Goal: Check status

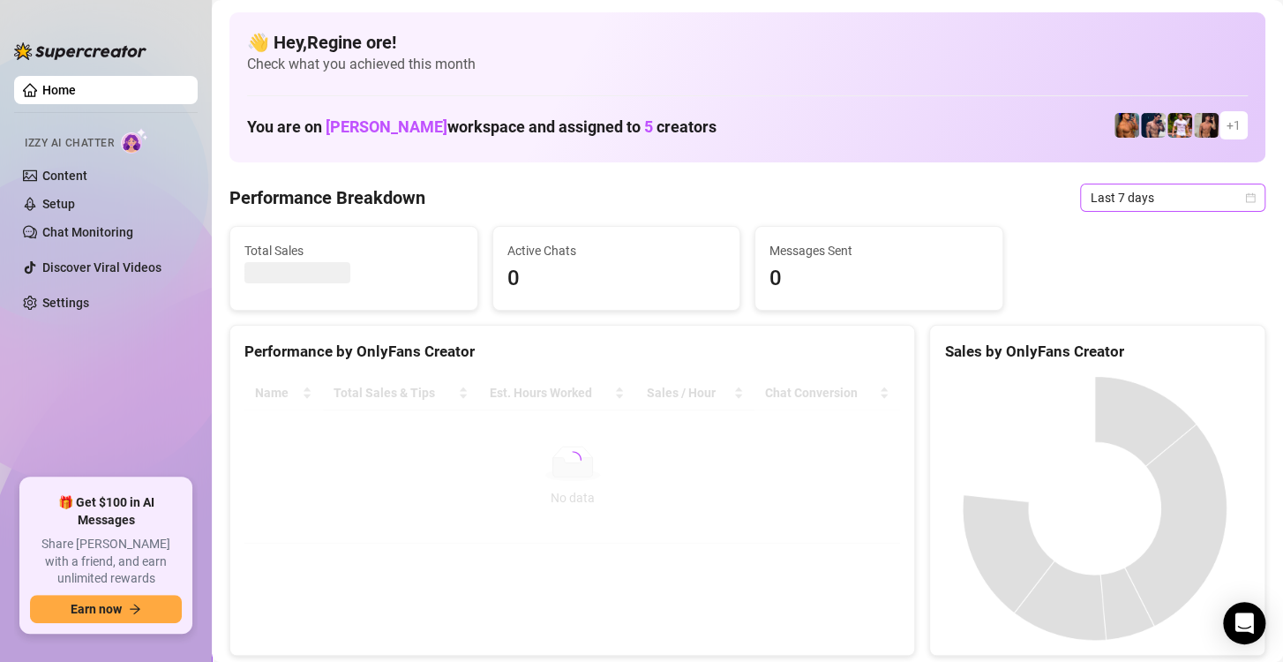
click at [1125, 197] on span "Last 7 days" at bounding box center [1172, 197] width 164 height 26
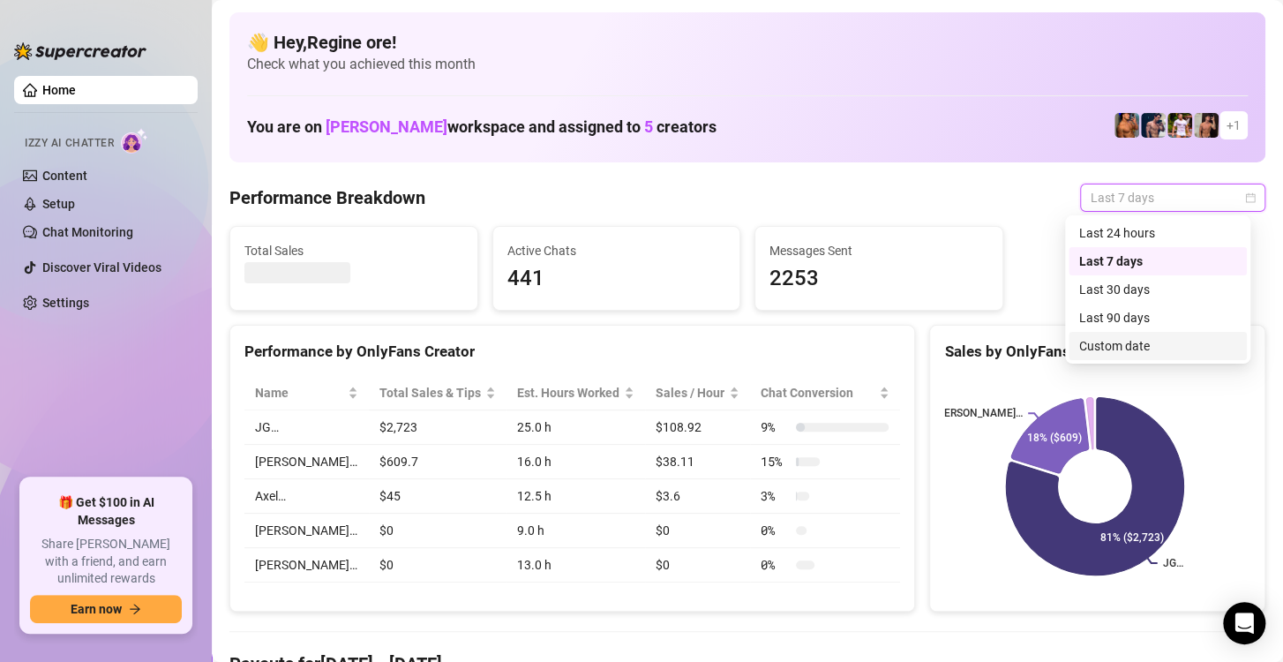
click at [1107, 347] on div "Custom date" at bounding box center [1157, 345] width 157 height 19
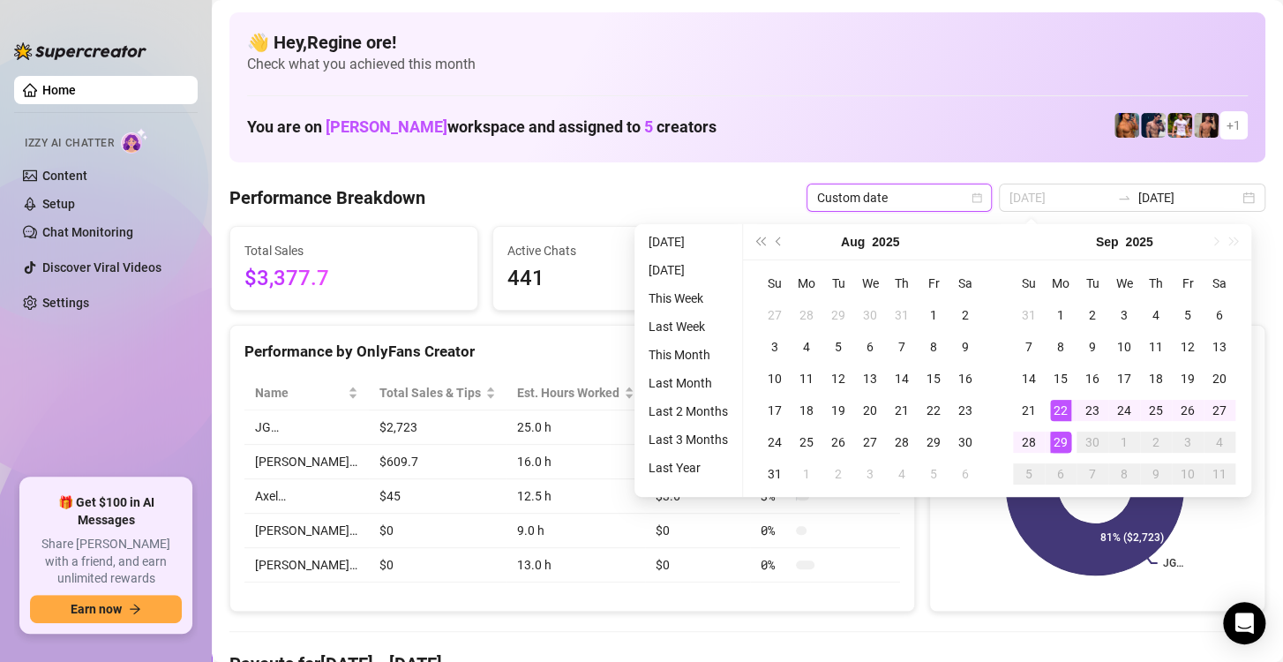
type input "[DATE]"
click at [1060, 441] on div "29" at bounding box center [1060, 441] width 21 height 21
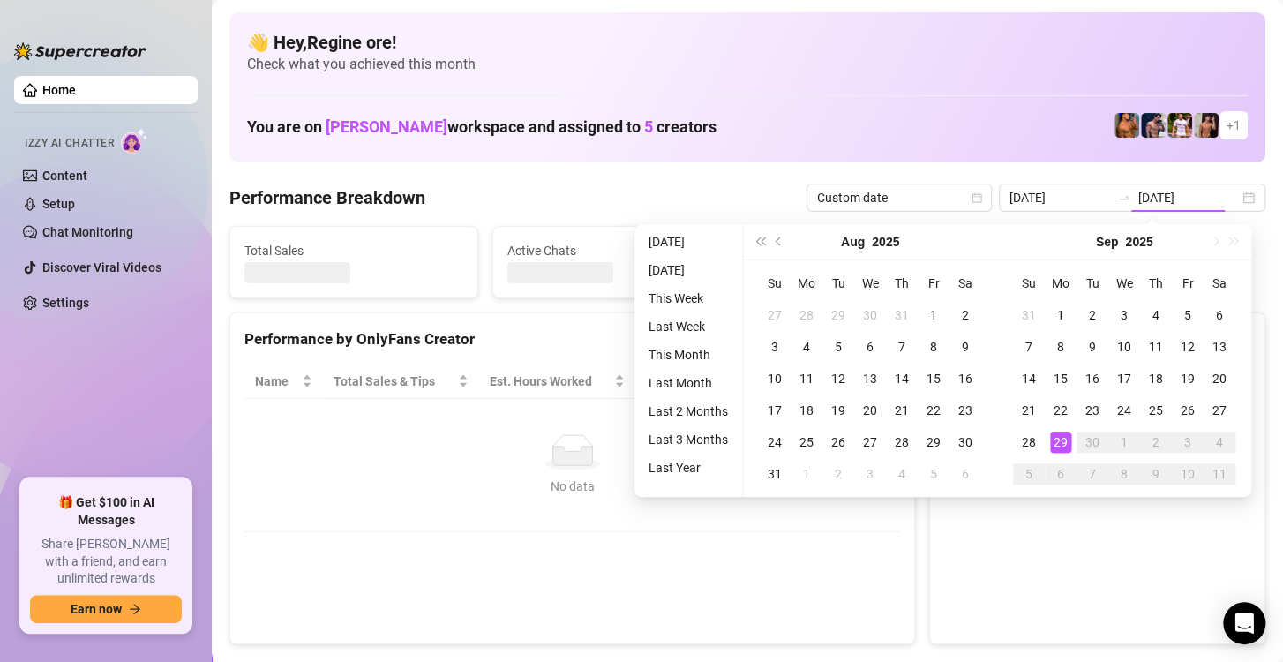
type input "[DATE]"
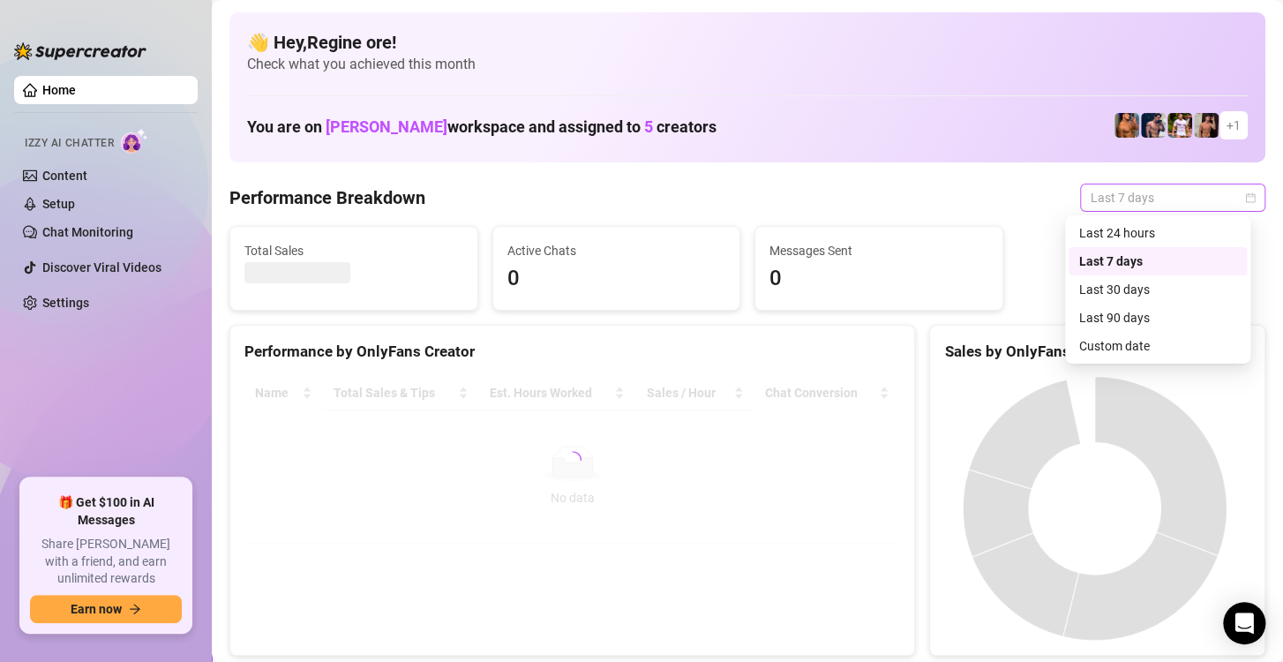
click at [1180, 205] on span "Last 7 days" at bounding box center [1172, 197] width 164 height 26
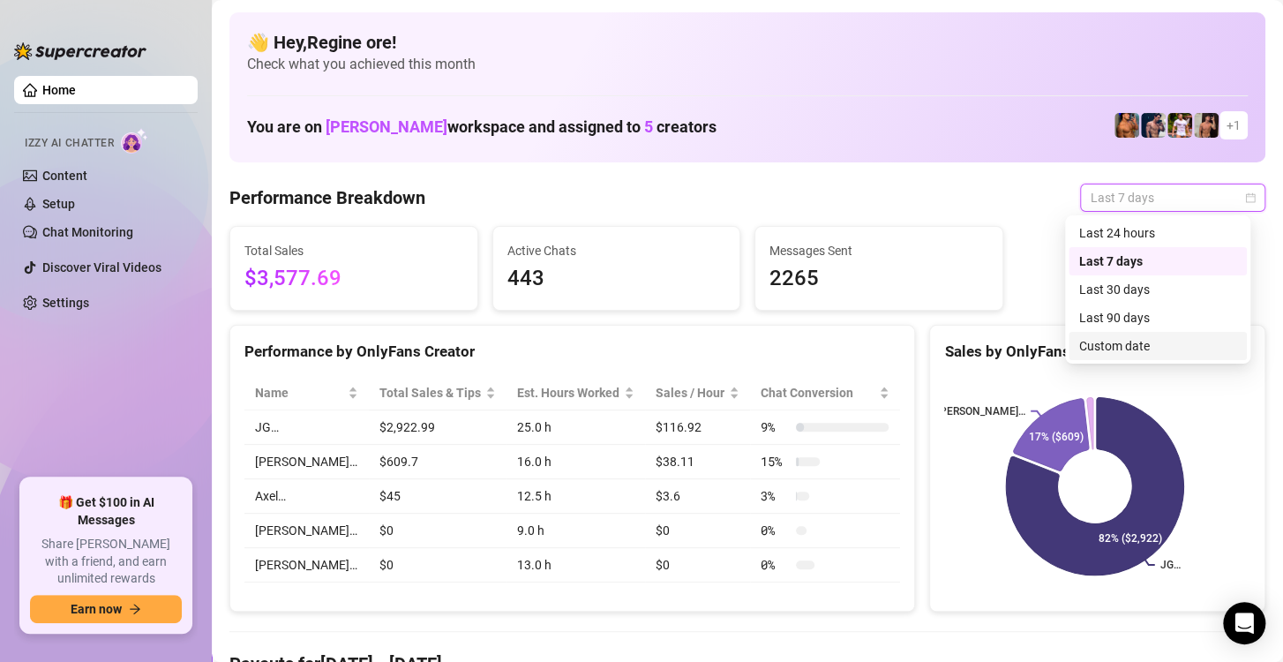
click at [1099, 338] on div "Custom date" at bounding box center [1157, 345] width 157 height 19
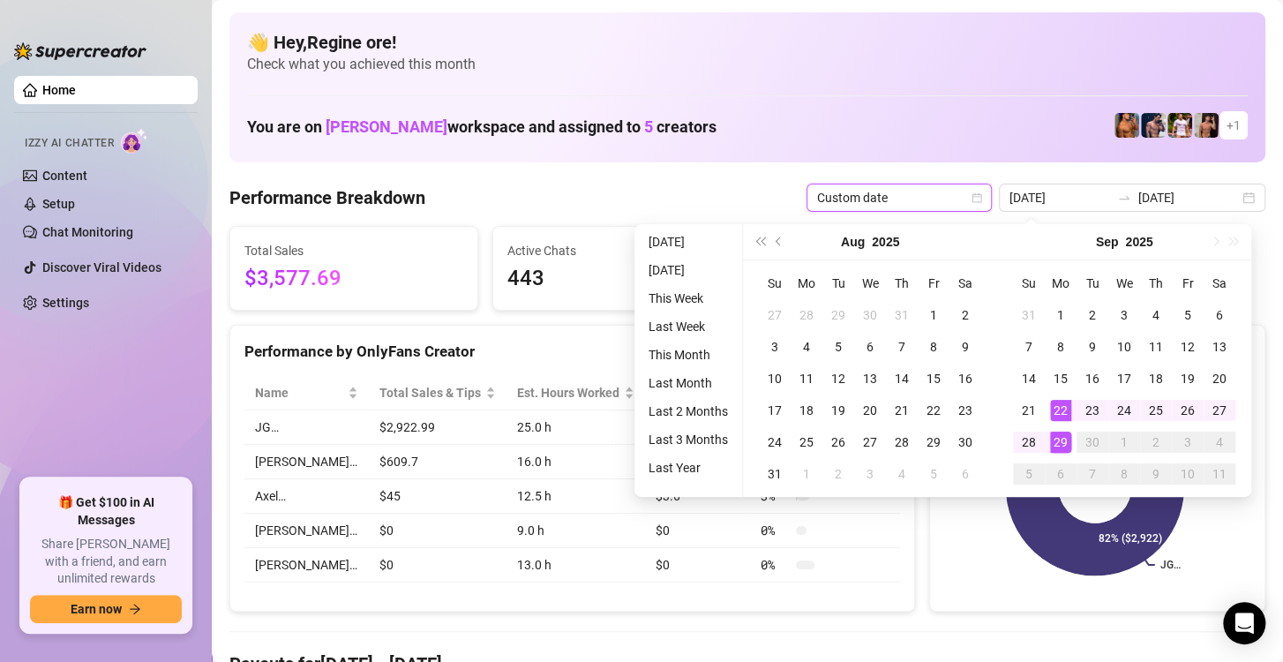
type input "[DATE]"
click at [1065, 439] on div "29" at bounding box center [1060, 441] width 21 height 21
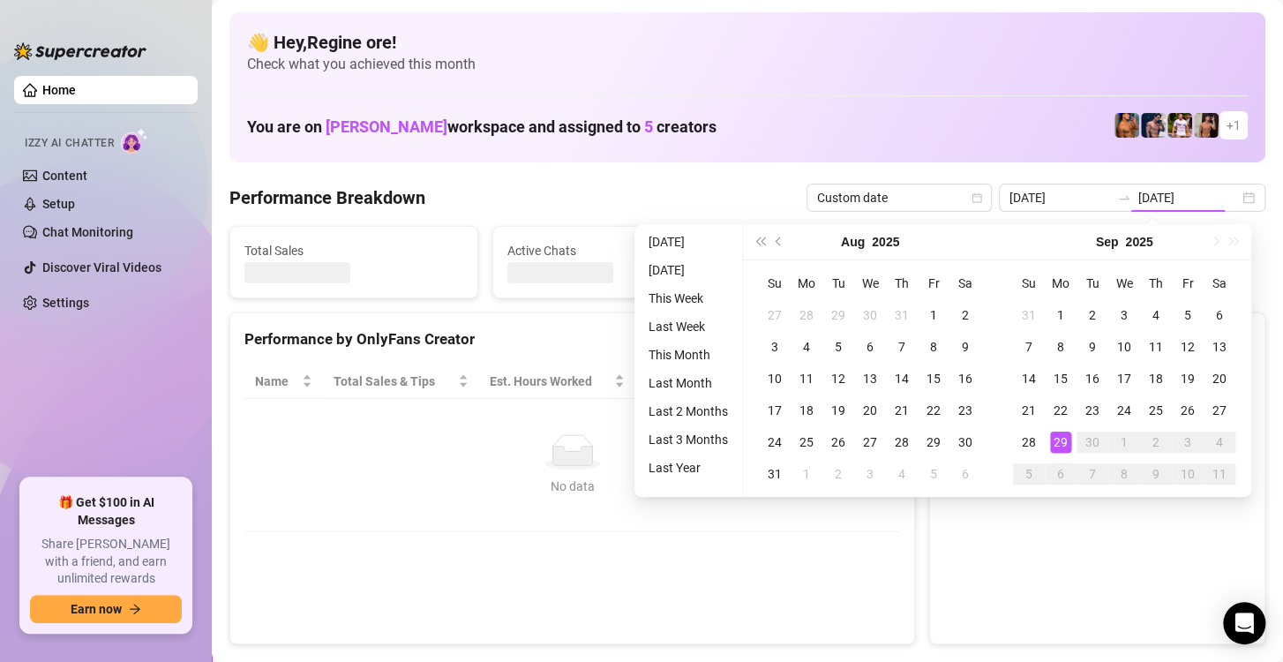
type input "[DATE]"
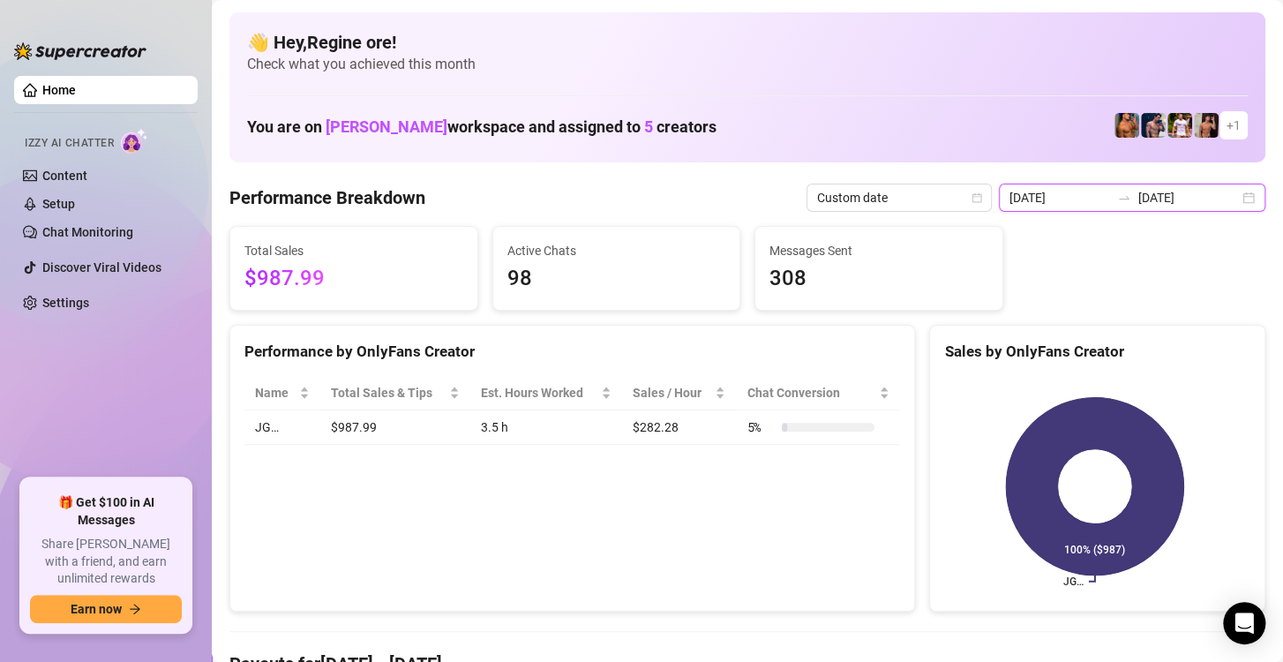
click at [1057, 201] on input "[DATE]" at bounding box center [1059, 197] width 101 height 19
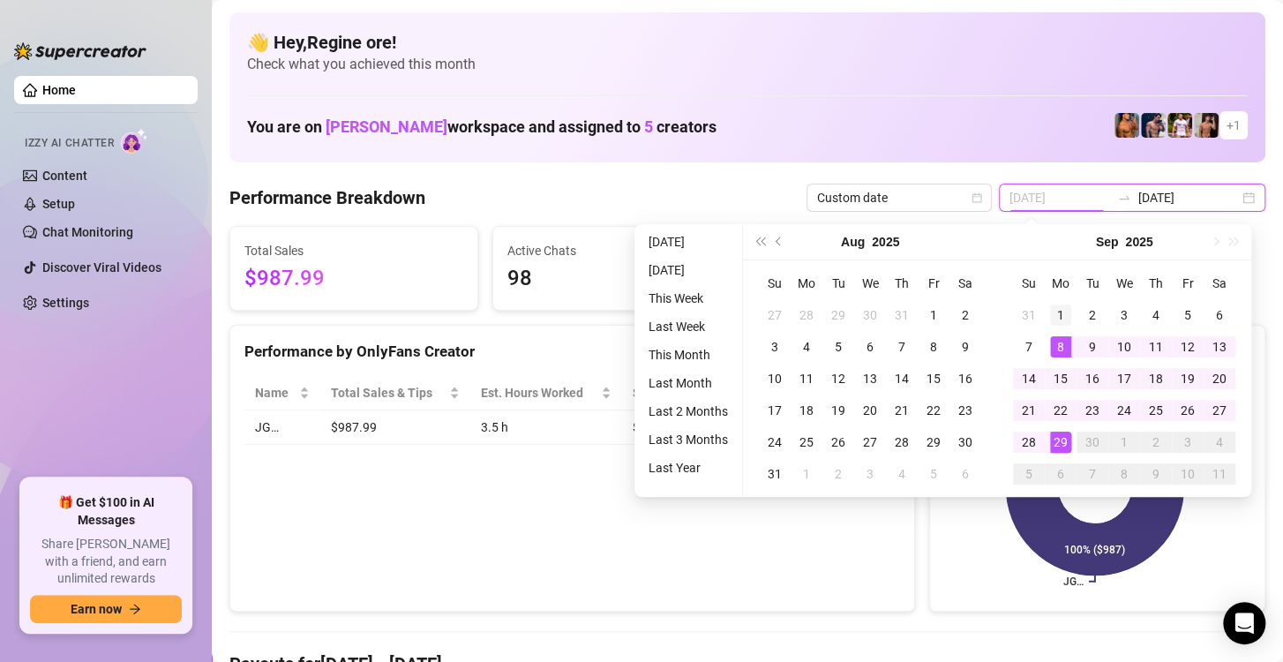
type input "2025-09-01"
click at [1060, 312] on div "1" at bounding box center [1060, 314] width 21 height 21
type input "[DATE]"
click at [1063, 448] on div "29" at bounding box center [1060, 441] width 21 height 21
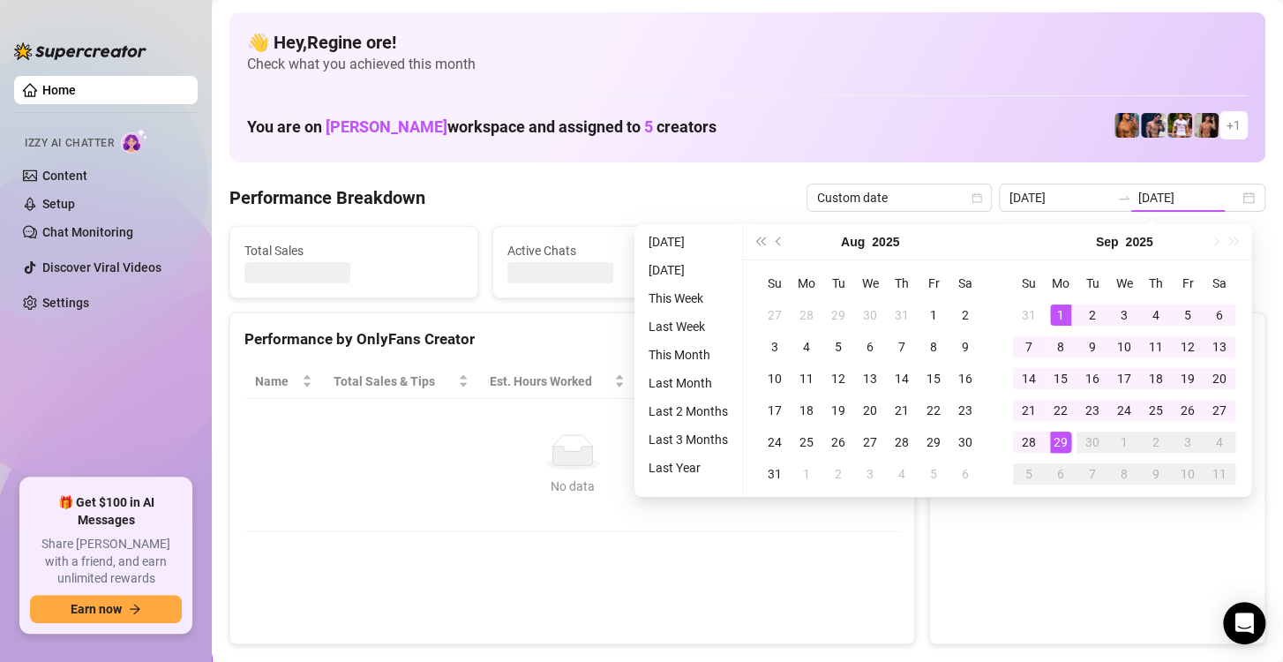
type input "2025-09-01"
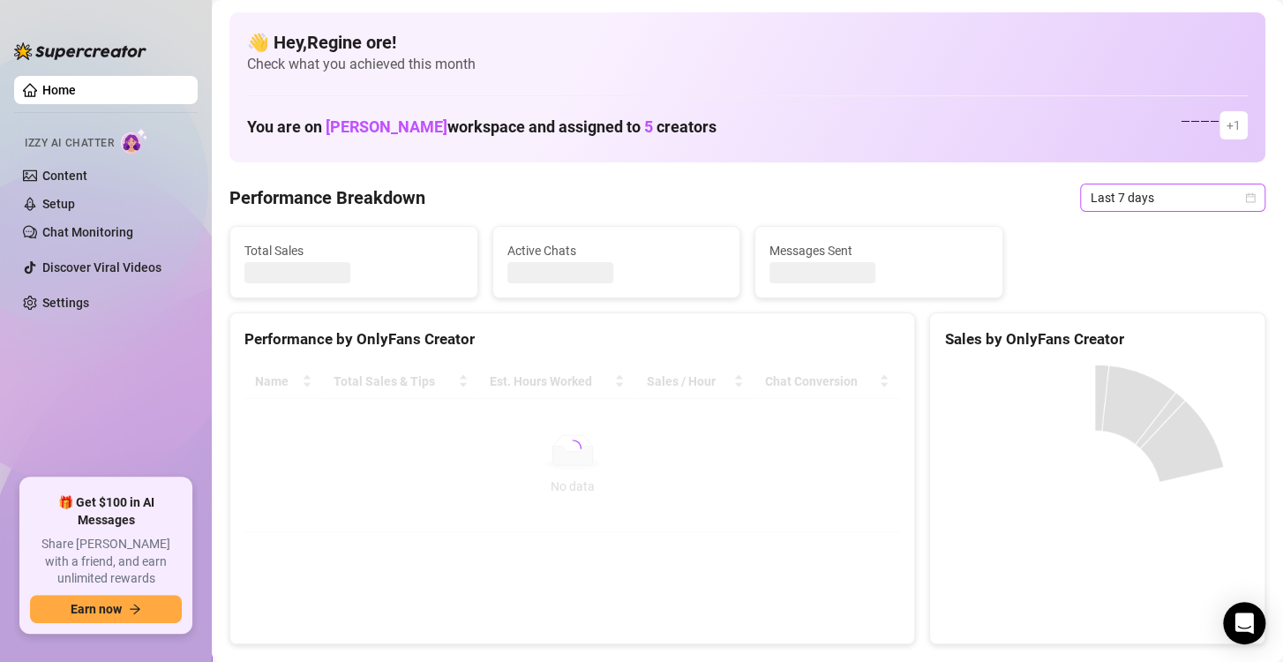
click at [1106, 194] on span "Last 7 days" at bounding box center [1172, 197] width 164 height 26
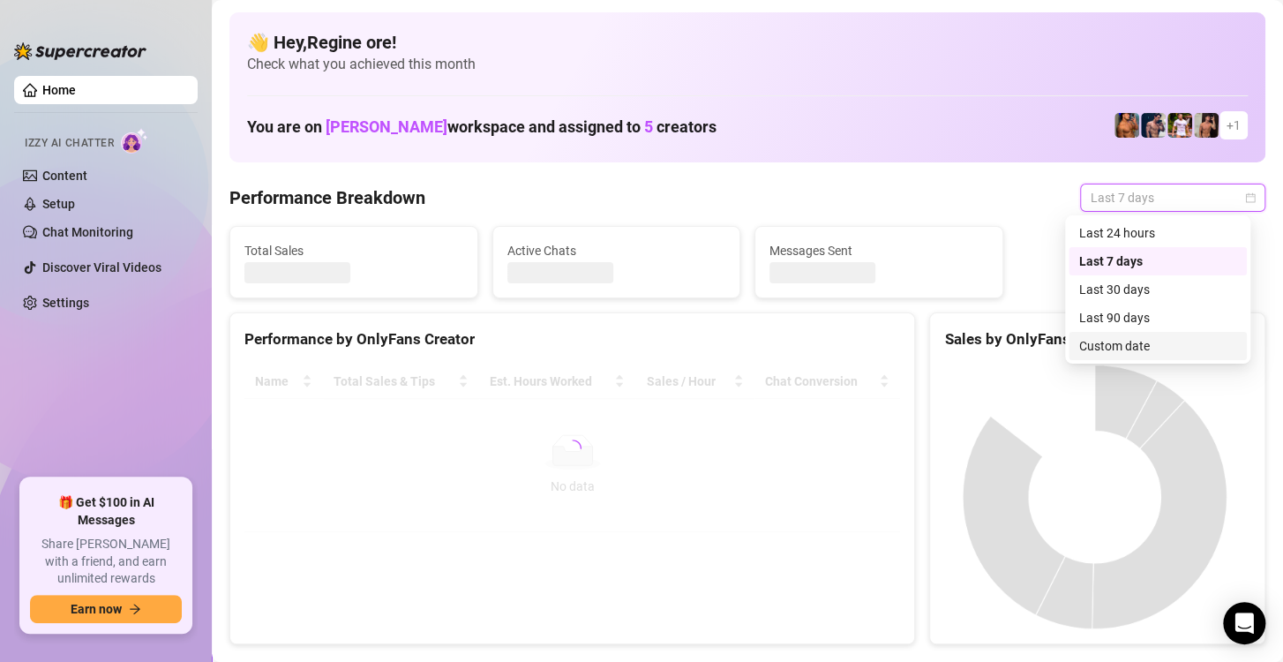
click at [1105, 344] on div "Custom date" at bounding box center [1157, 345] width 157 height 19
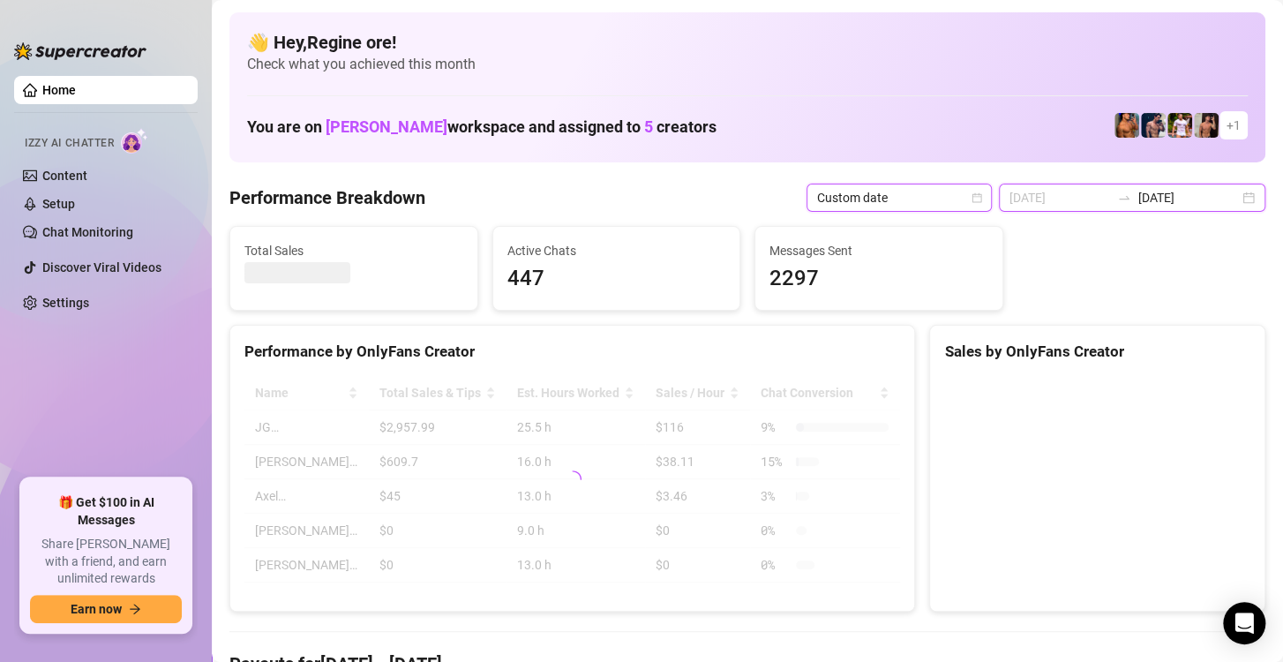
click at [1066, 191] on input "[DATE]" at bounding box center [1059, 197] width 101 height 19
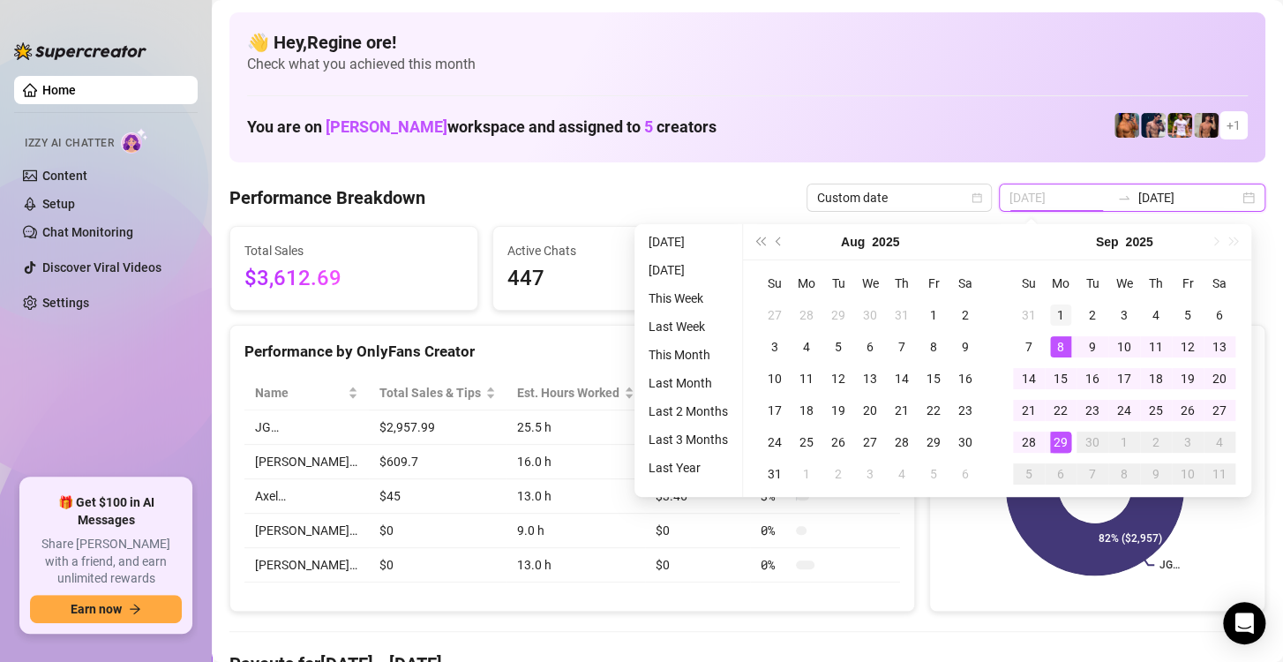
type input "[DATE]"
click at [1063, 311] on div "1" at bounding box center [1060, 314] width 21 height 21
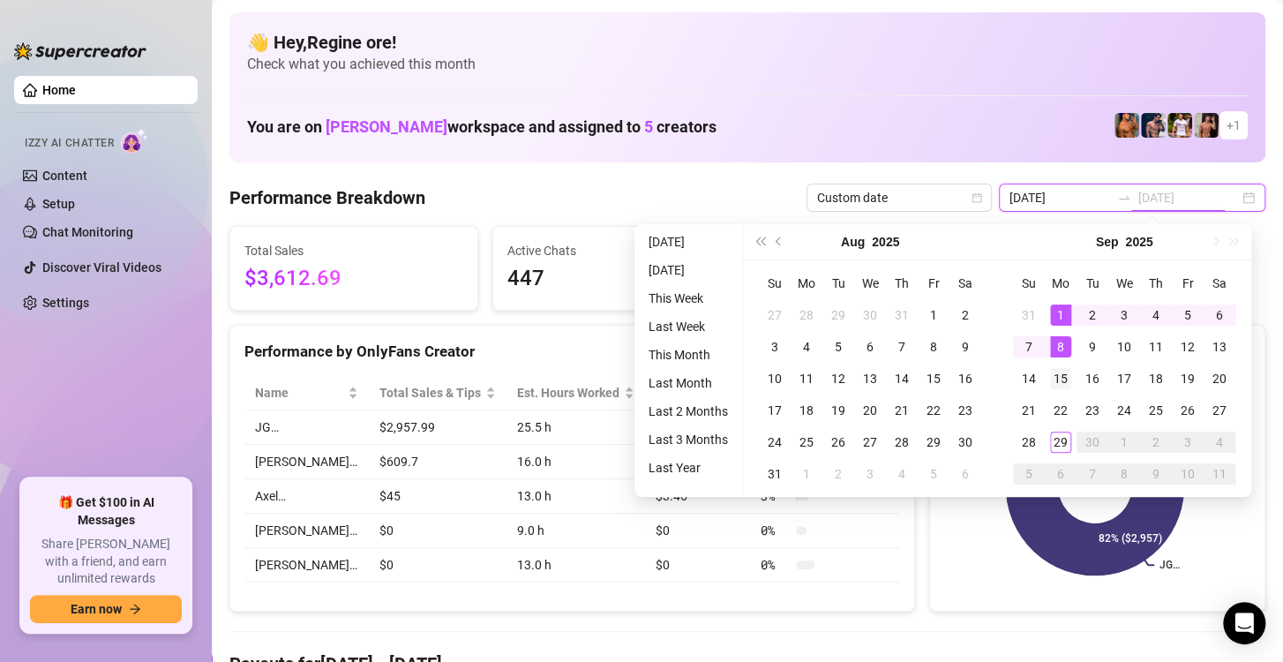
type input "2025-09-15"
click at [1064, 445] on div "29" at bounding box center [1060, 441] width 21 height 21
type input "2025-09-22"
type input "[DATE]"
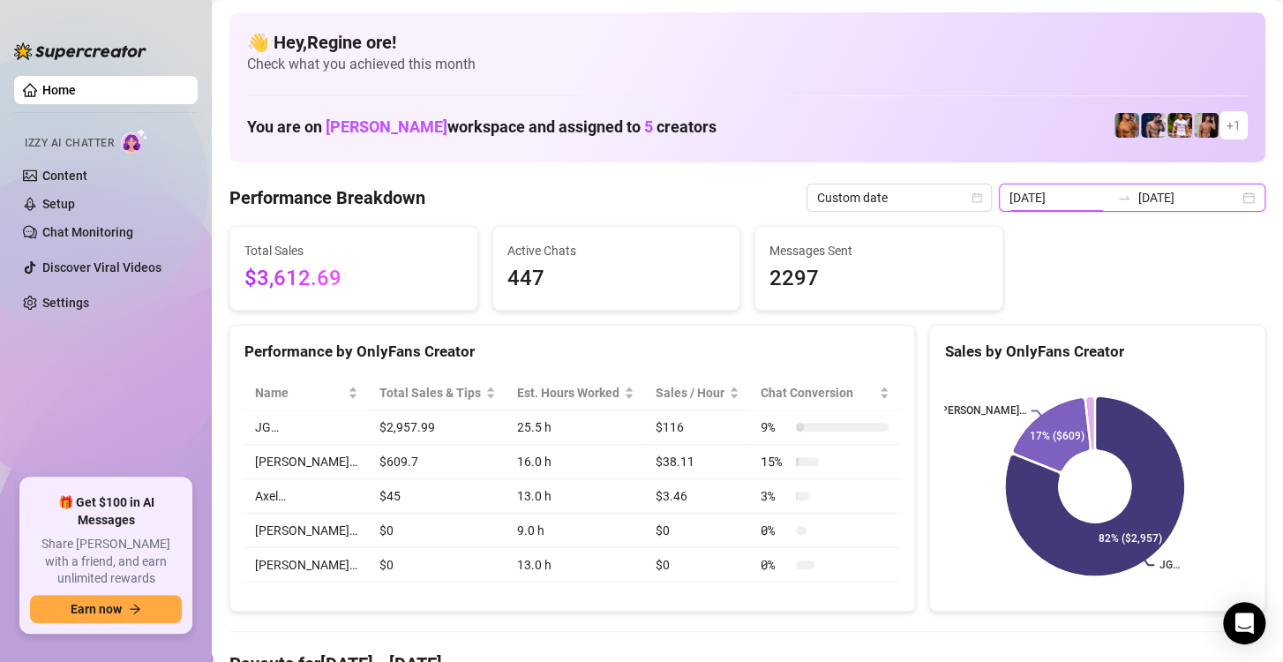
click at [1059, 205] on input "2025-09-22" at bounding box center [1059, 197] width 101 height 19
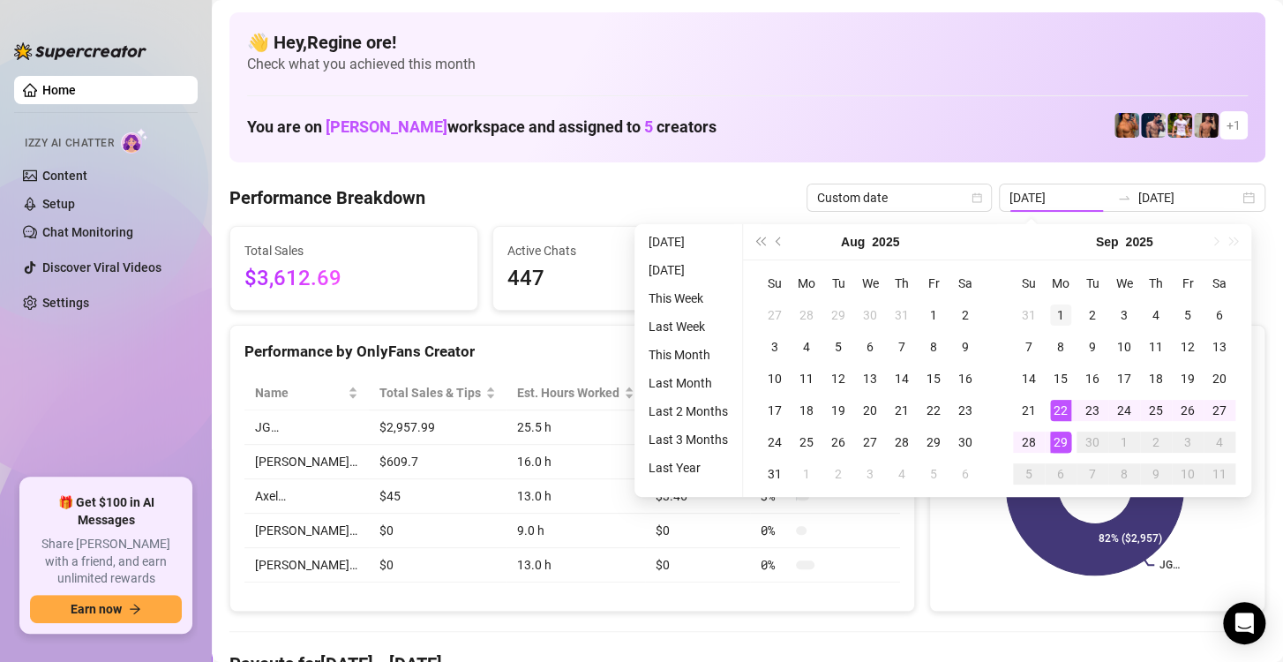
click at [1057, 328] on td "1" at bounding box center [1061, 315] width 32 height 32
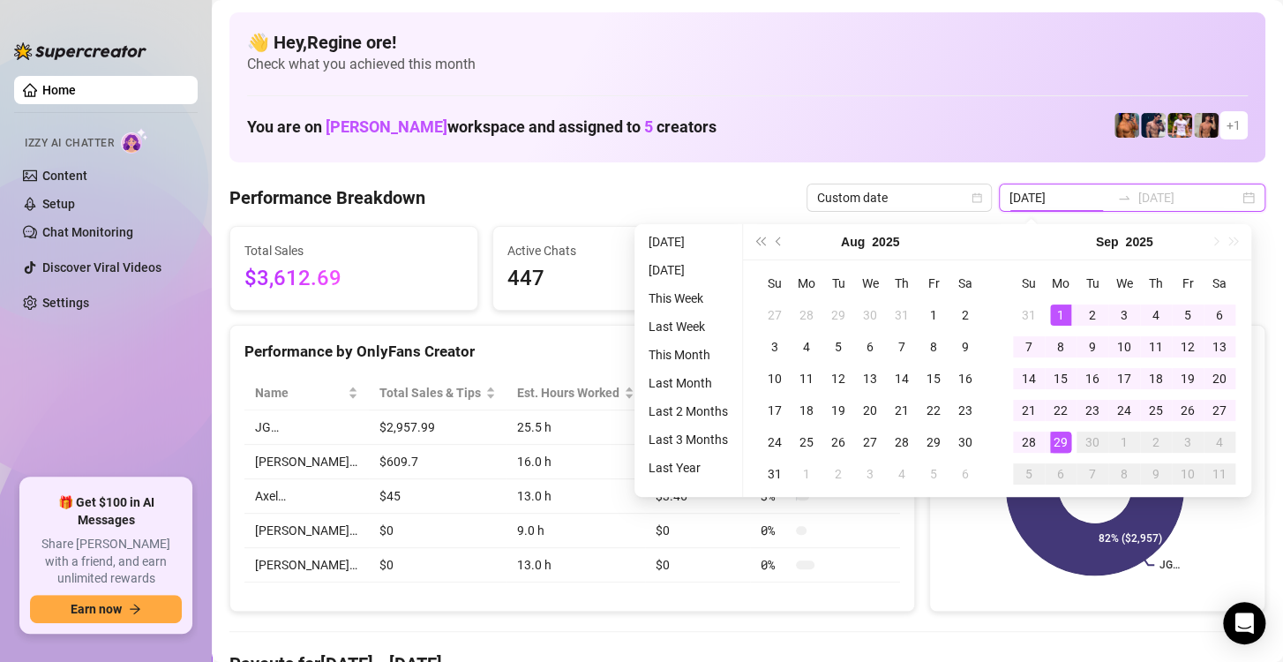
type input "2025-09-01"
type input "[DATE]"
click at [1056, 445] on div "29" at bounding box center [1060, 441] width 21 height 21
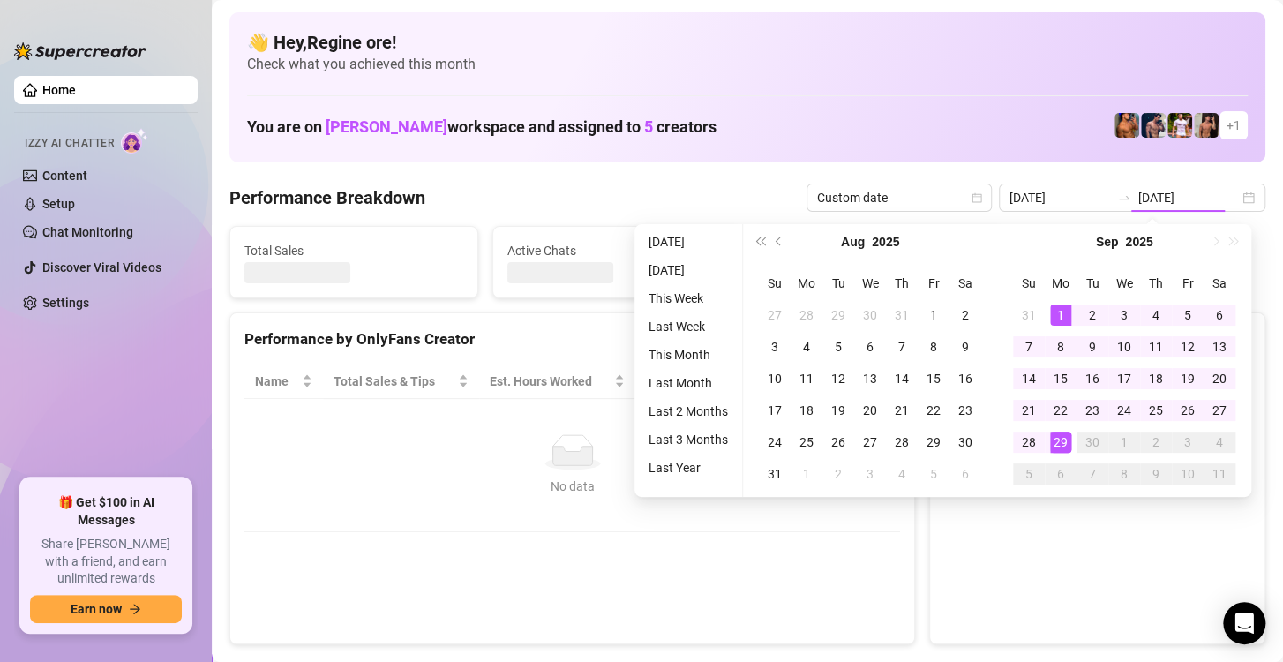
type input "2025-09-01"
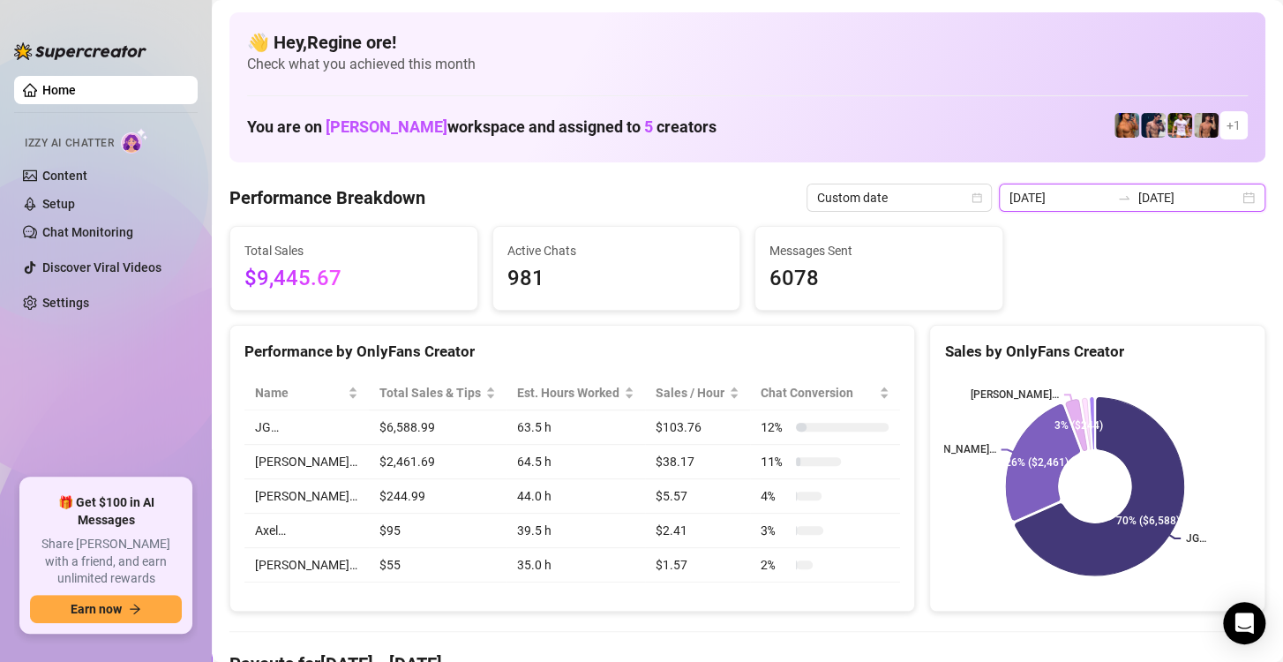
click at [1061, 196] on input "2025-09-01" at bounding box center [1059, 197] width 101 height 19
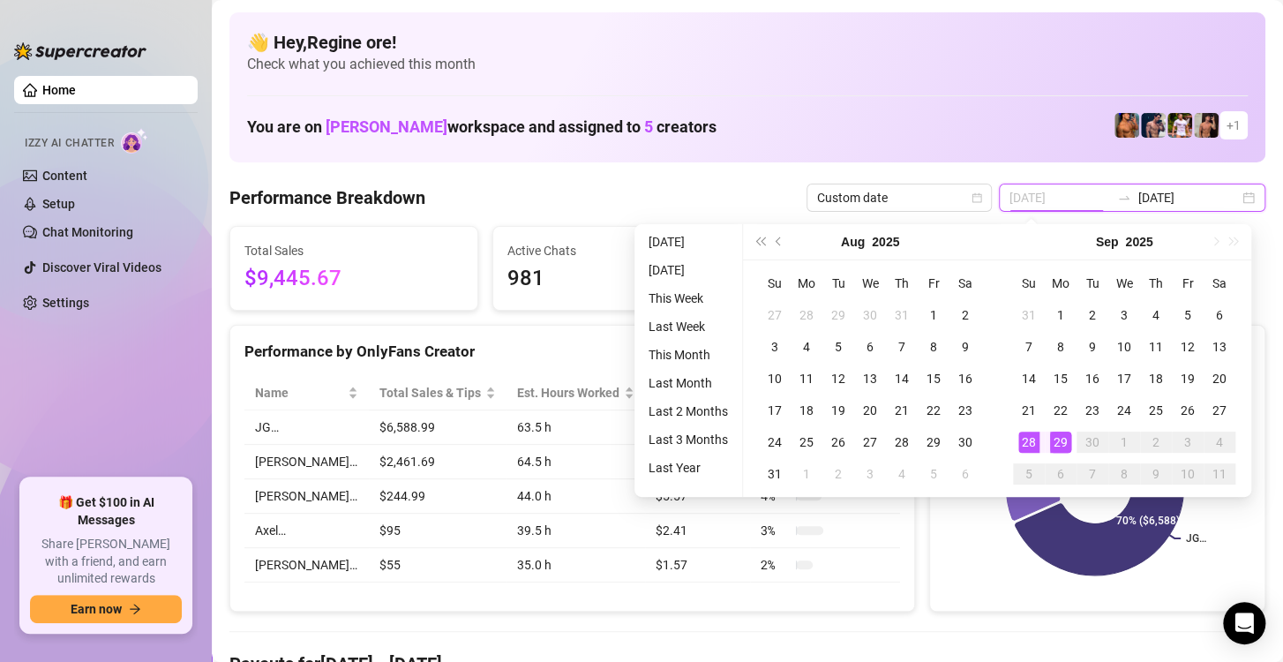
type input "[DATE]"
click at [1057, 443] on div "29" at bounding box center [1060, 441] width 21 height 21
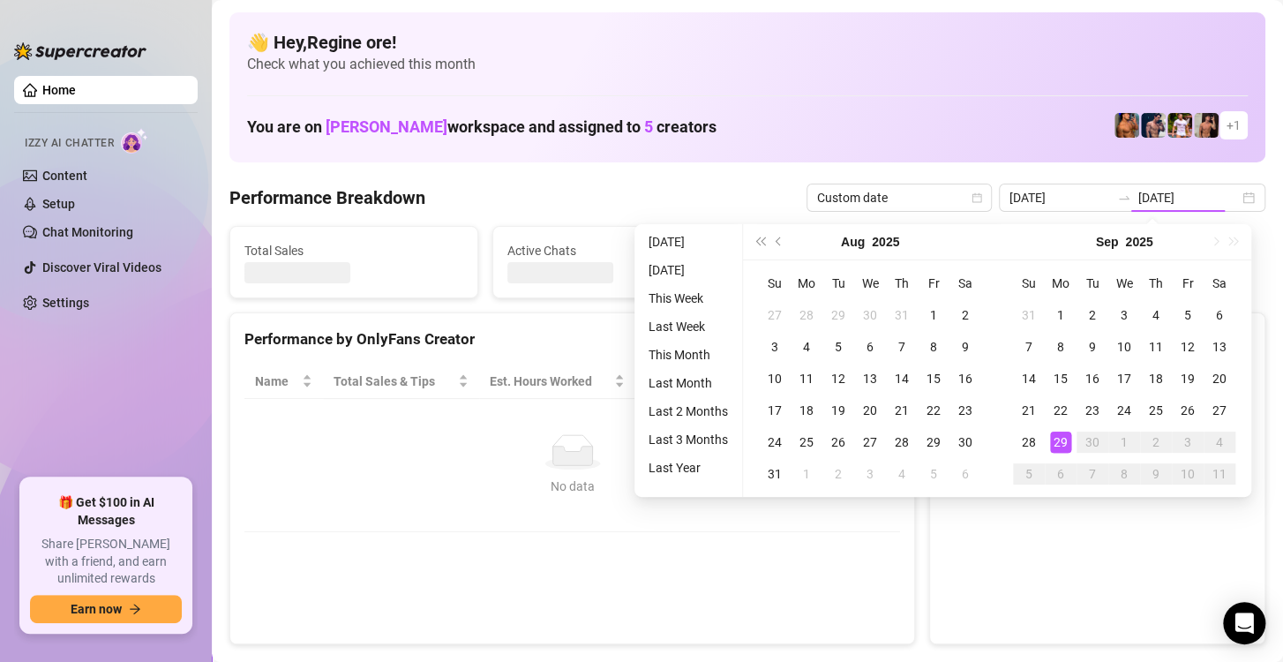
type input "[DATE]"
